Goal: Task Accomplishment & Management: Manage account settings

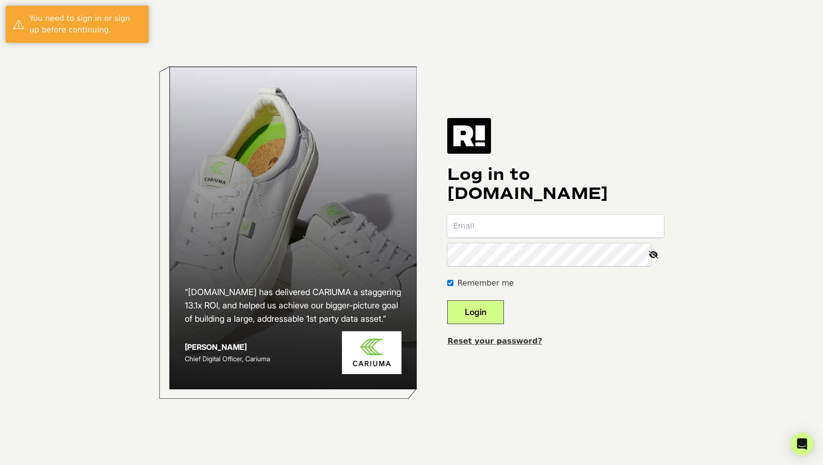
type input "[PERSON_NAME][EMAIL_ADDRESS][DOMAIN_NAME]"
click at [489, 312] on button "Login" at bounding box center [475, 312] width 57 height 24
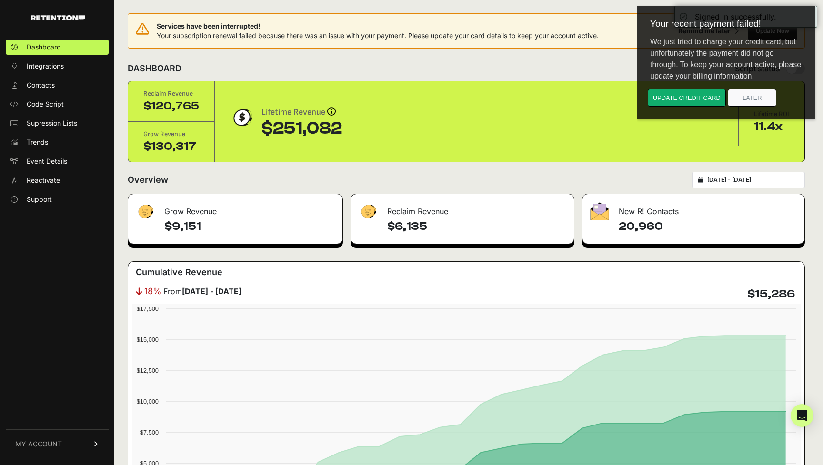
click at [758, 36] on div "We just tried to charge your credit card, but unfortunately the payment did not…" at bounding box center [726, 59] width 167 height 60
click at [695, 99] on button "Update credit card" at bounding box center [686, 98] width 78 height 18
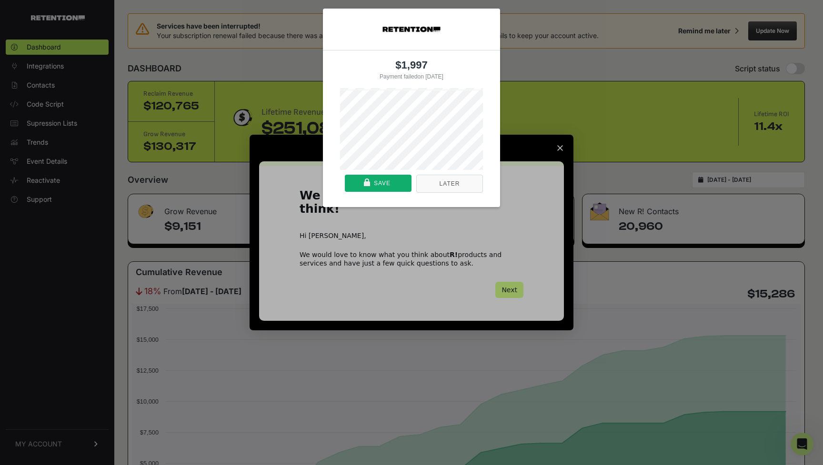
click at [516, 289] on div "$1,997 Payment failed on 09/21/2025 Or pay with card Later Save" at bounding box center [411, 232] width 823 height 465
click at [511, 268] on div "$1,997 Payment failed on 09/21/2025 Or pay with card Later Save" at bounding box center [411, 232] width 823 height 465
click at [554, 147] on div "$1,997 Payment failed on 09/21/2025 Or pay with card Later Save" at bounding box center [411, 107] width 823 height 227
click at [470, 190] on button "Later" at bounding box center [449, 184] width 67 height 18
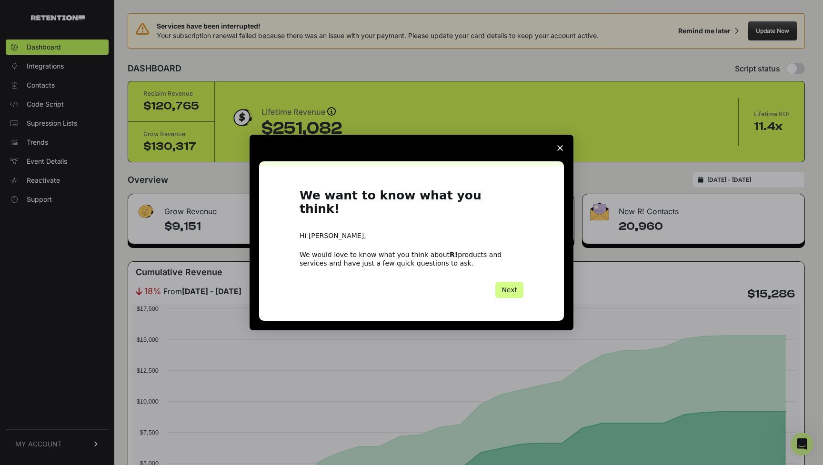
click at [559, 151] on polygon "Close survey" at bounding box center [560, 148] width 6 height 6
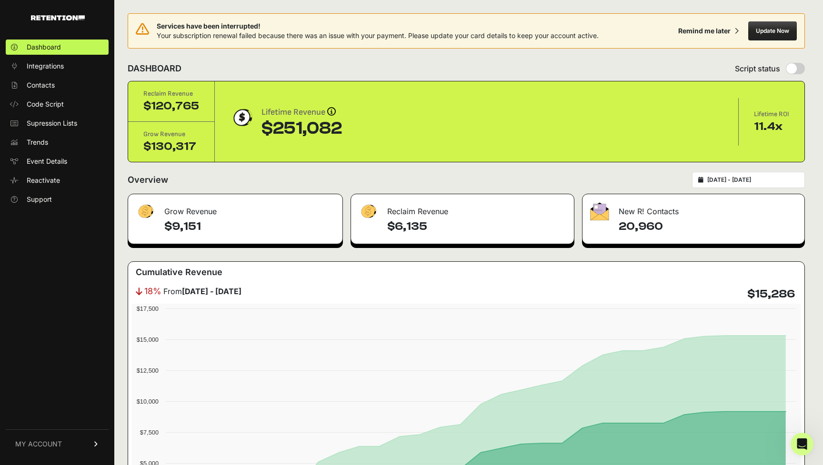
click at [765, 36] on button "Update Now" at bounding box center [772, 30] width 49 height 19
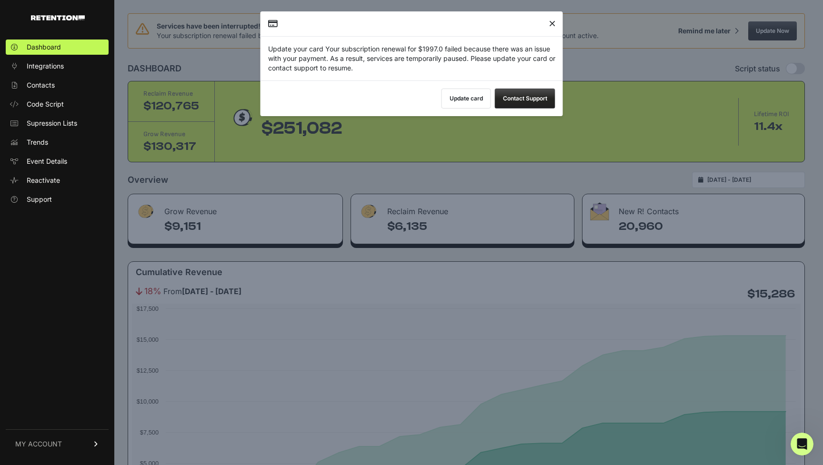
click at [469, 97] on button "Update card" at bounding box center [466, 99] width 50 height 20
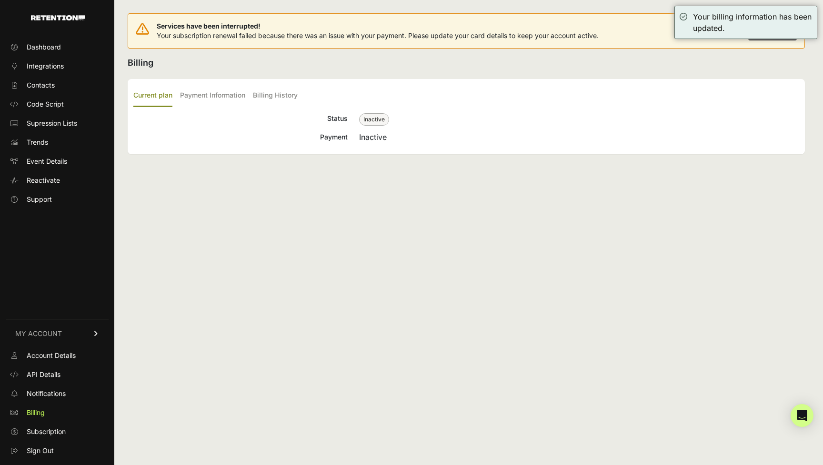
click at [474, 162] on div "Services have been interrupted! Your subscription renewal failed because there …" at bounding box center [466, 232] width 704 height 465
click at [640, 59] on h2 "Billing" at bounding box center [466, 62] width 677 height 13
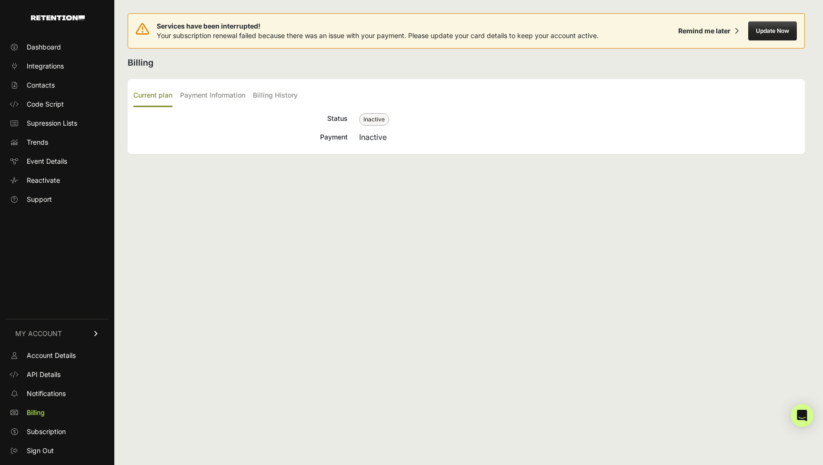
click at [248, 101] on ul "Current plan Payment Information Billing History" at bounding box center [465, 96] width 665 height 22
click at [231, 94] on label "Payment Information" at bounding box center [212, 96] width 65 height 22
click at [0, 0] on input "Payment Information" at bounding box center [0, 0] width 0 height 0
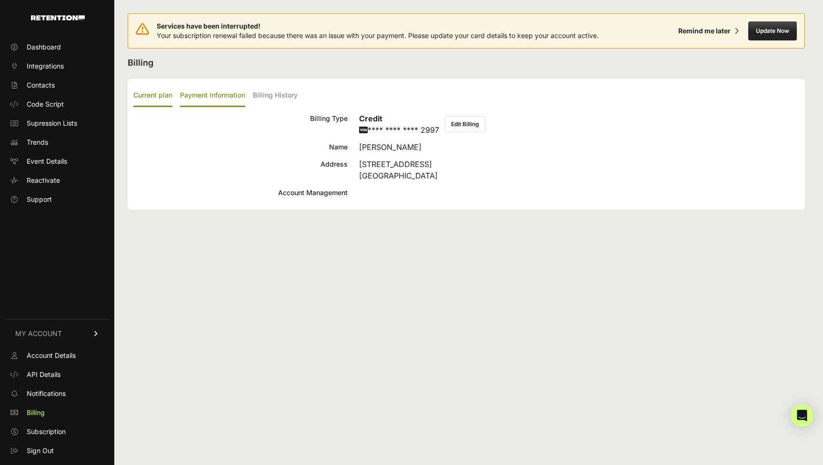
click at [166, 97] on label "Current plan" at bounding box center [152, 96] width 39 height 22
click at [0, 0] on input "Current plan" at bounding box center [0, 0] width 0 height 0
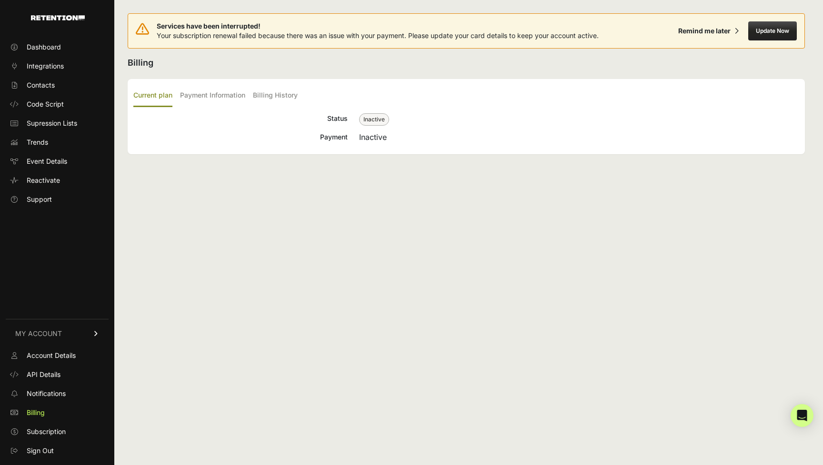
click at [378, 121] on span "Inactive" at bounding box center [374, 119] width 30 height 12
click at [777, 28] on button "Update Now" at bounding box center [772, 30] width 49 height 19
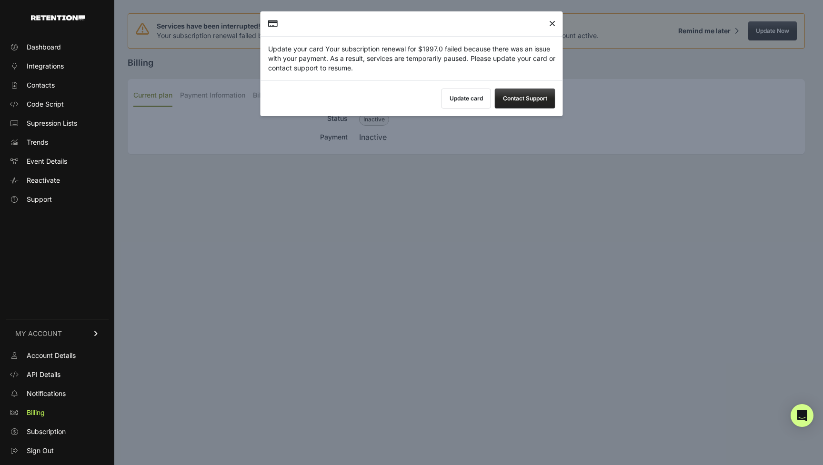
click at [555, 24] on icon "Close" at bounding box center [552, 24] width 6 height 0
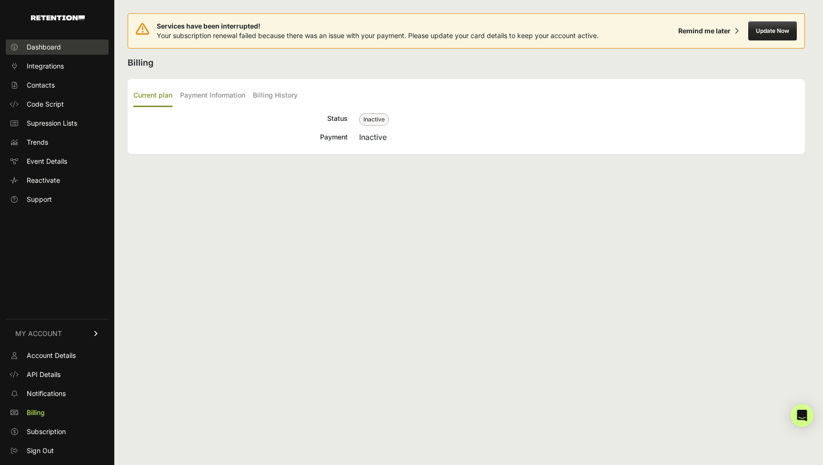
click at [45, 45] on span "Dashboard" at bounding box center [44, 47] width 34 height 10
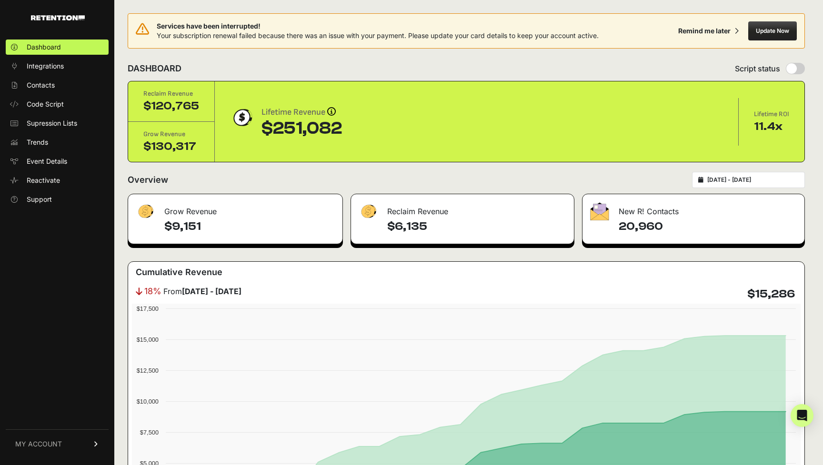
click at [269, 32] on span "Your subscription renewal failed because there was an issue with your payment. …" at bounding box center [378, 35] width 442 height 8
click at [704, 30] on div "Remind me later" at bounding box center [704, 31] width 52 height 10
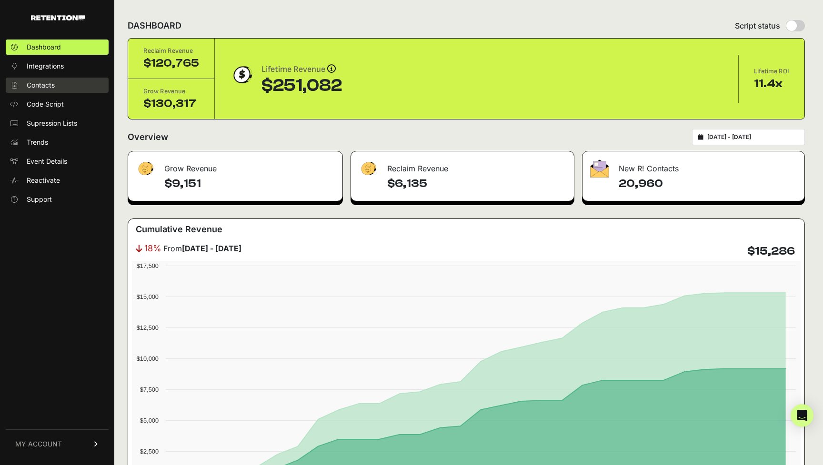
click at [36, 84] on span "Contacts" at bounding box center [41, 85] width 28 height 10
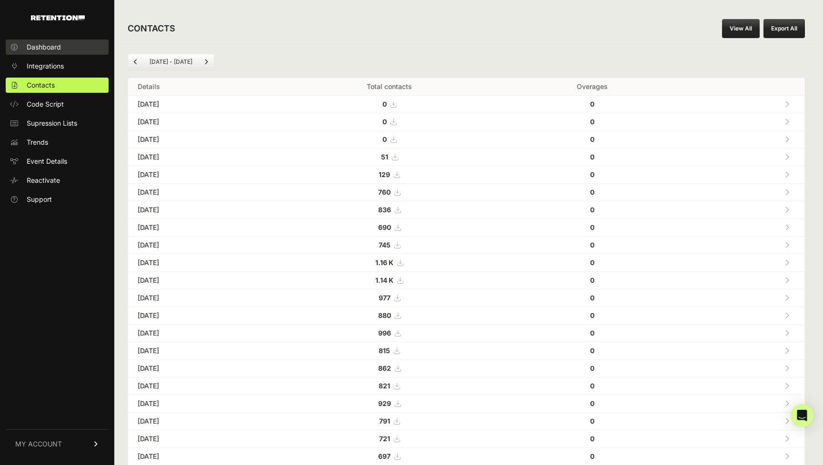
click at [52, 46] on span "Dashboard" at bounding box center [44, 47] width 34 height 10
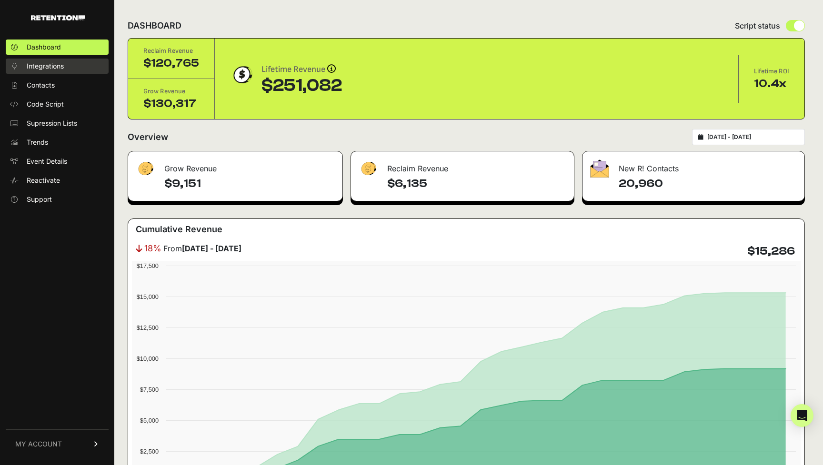
click at [55, 71] on link "Integrations" at bounding box center [57, 66] width 103 height 15
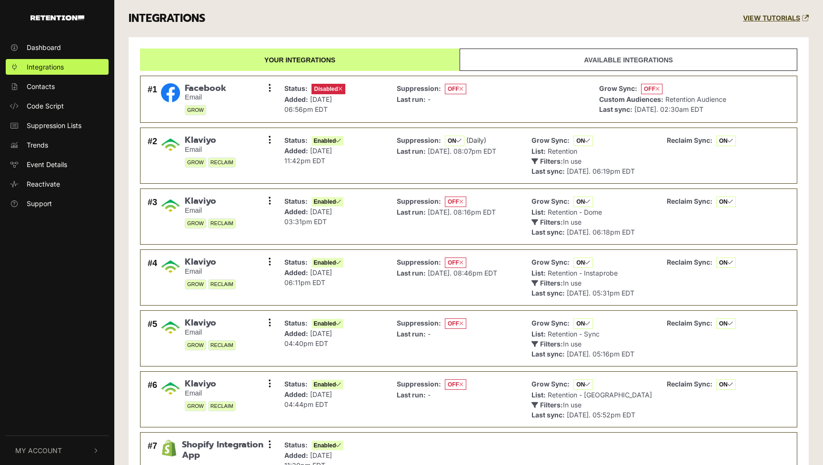
click at [54, 65] on span "Integrations" at bounding box center [45, 67] width 37 height 10
click at [51, 49] on span "Dashboard" at bounding box center [44, 47] width 34 height 10
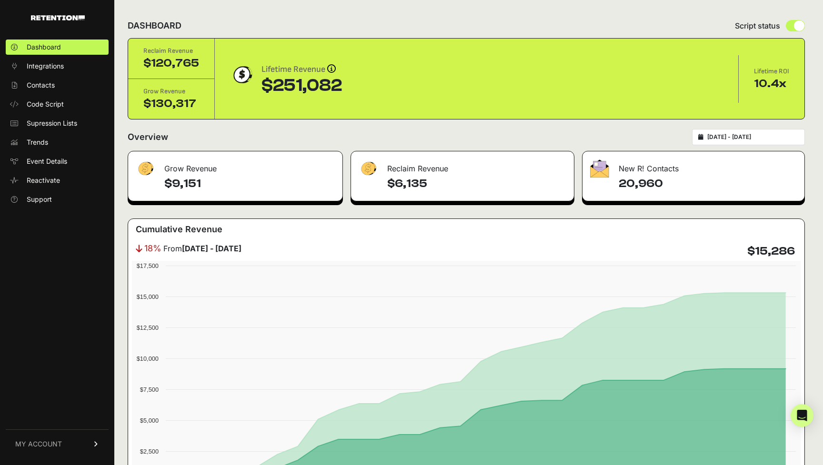
click at [78, 20] on img at bounding box center [58, 17] width 54 height 5
click at [39, 185] on link "Reactivate" at bounding box center [57, 180] width 103 height 15
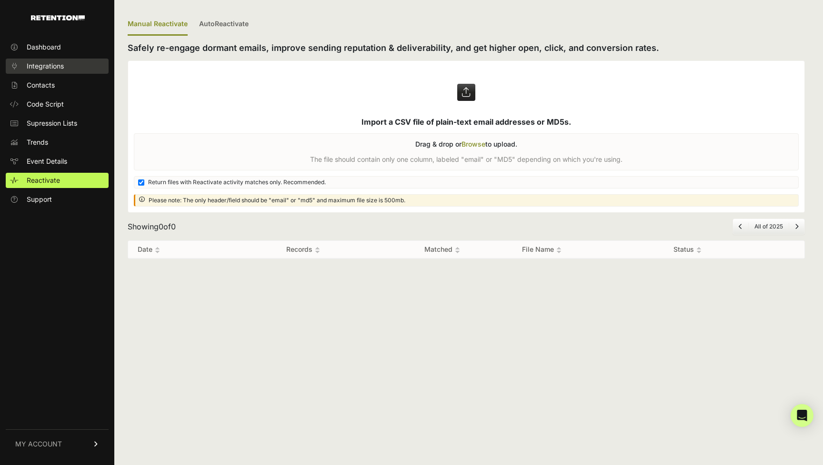
click at [51, 63] on span "Integrations" at bounding box center [45, 66] width 37 height 10
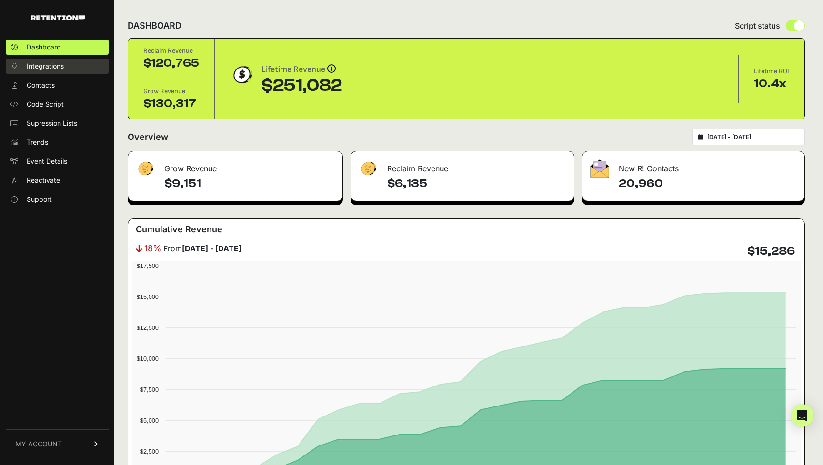
click at [58, 69] on span "Integrations" at bounding box center [45, 66] width 37 height 10
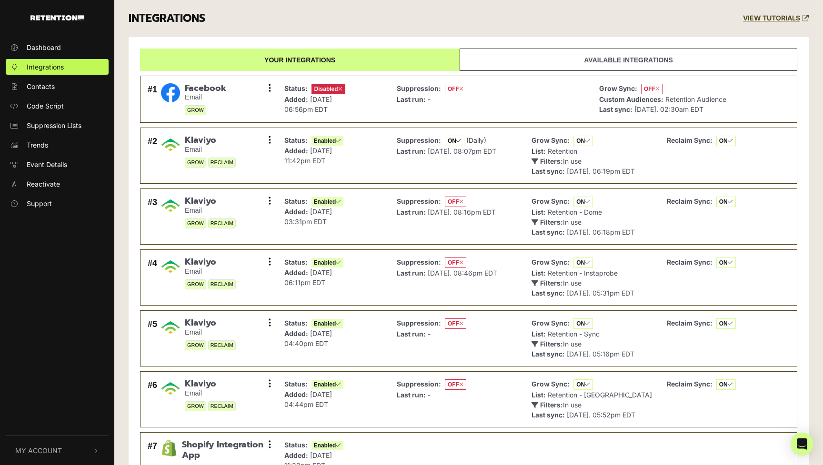
click at [40, 443] on button "My Account" at bounding box center [57, 450] width 103 height 29
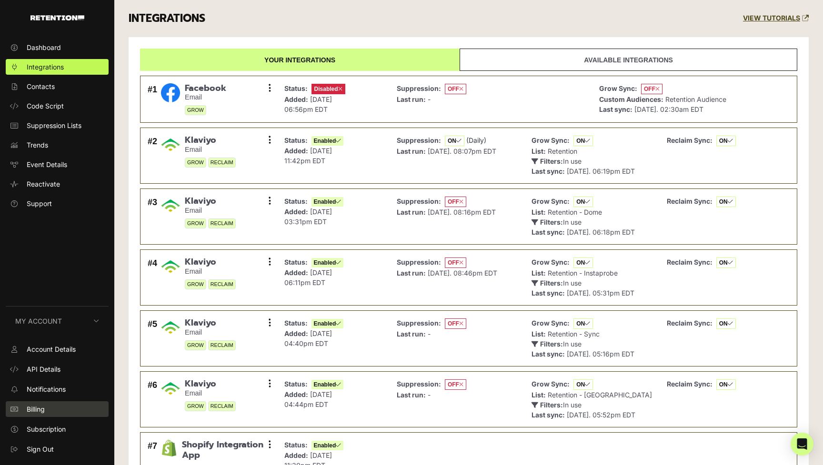
click at [42, 408] on span "Billing" at bounding box center [36, 409] width 18 height 10
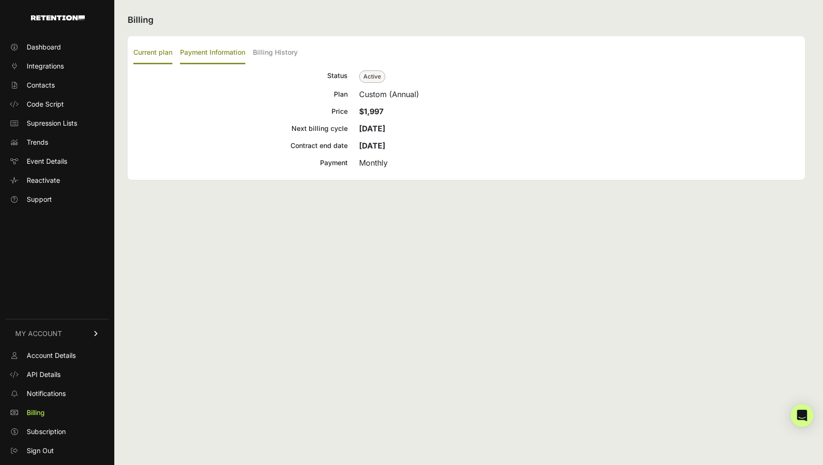
click at [226, 54] on label "Payment Information" at bounding box center [212, 53] width 65 height 22
click at [0, 0] on input "Payment Information" at bounding box center [0, 0] width 0 height 0
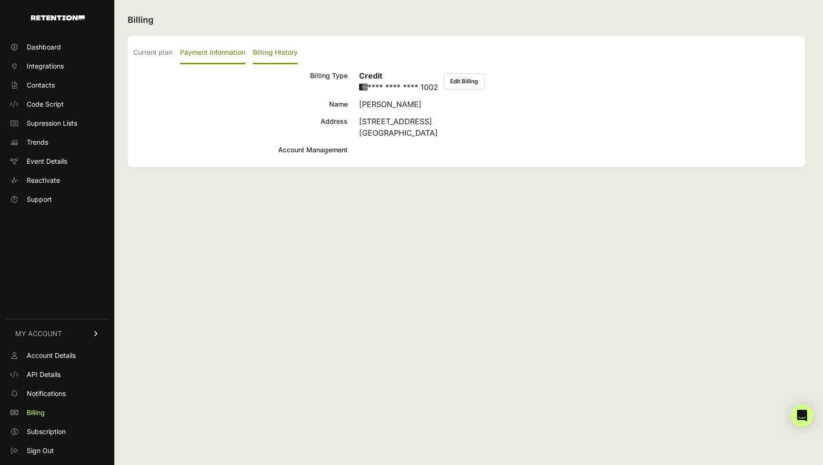
click at [289, 52] on label "Billing History" at bounding box center [275, 53] width 45 height 22
click at [0, 0] on input "Billing History" at bounding box center [0, 0] width 0 height 0
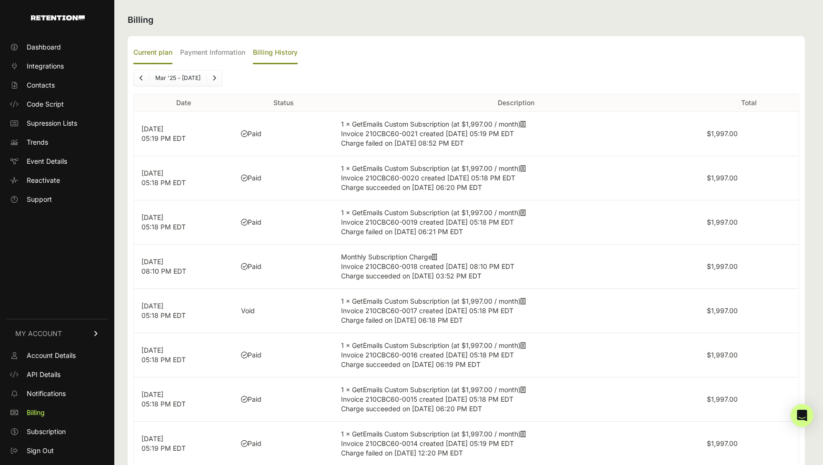
click at [159, 53] on label "Current plan" at bounding box center [152, 53] width 39 height 22
click at [0, 0] on input "Current plan" at bounding box center [0, 0] width 0 height 0
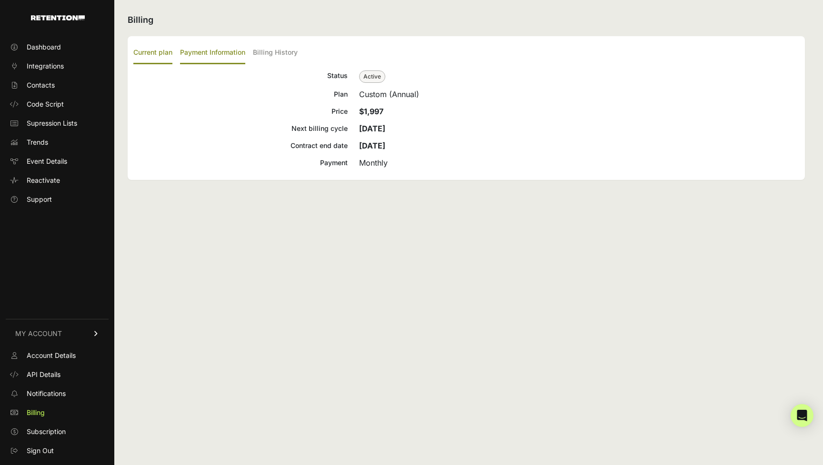
click at [208, 51] on label "Payment Information" at bounding box center [212, 53] width 65 height 22
click at [0, 0] on input "Payment Information" at bounding box center [0, 0] width 0 height 0
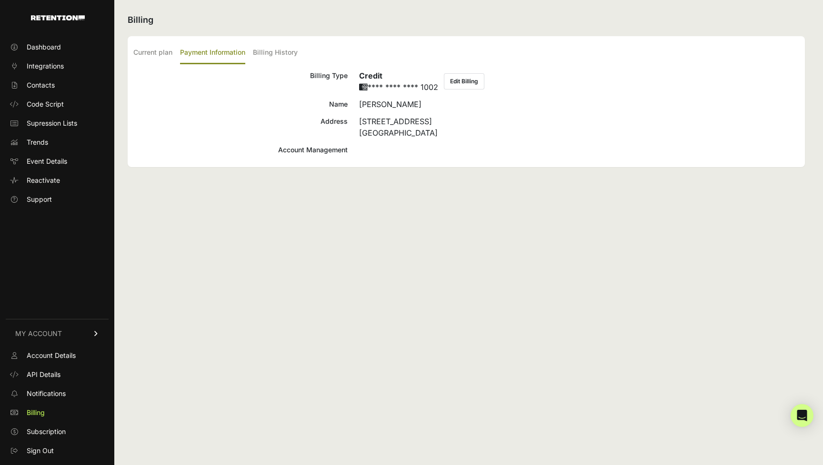
click at [302, 152] on div "Account Management" at bounding box center [240, 149] width 214 height 11
